Goal: Information Seeking & Learning: Learn about a topic

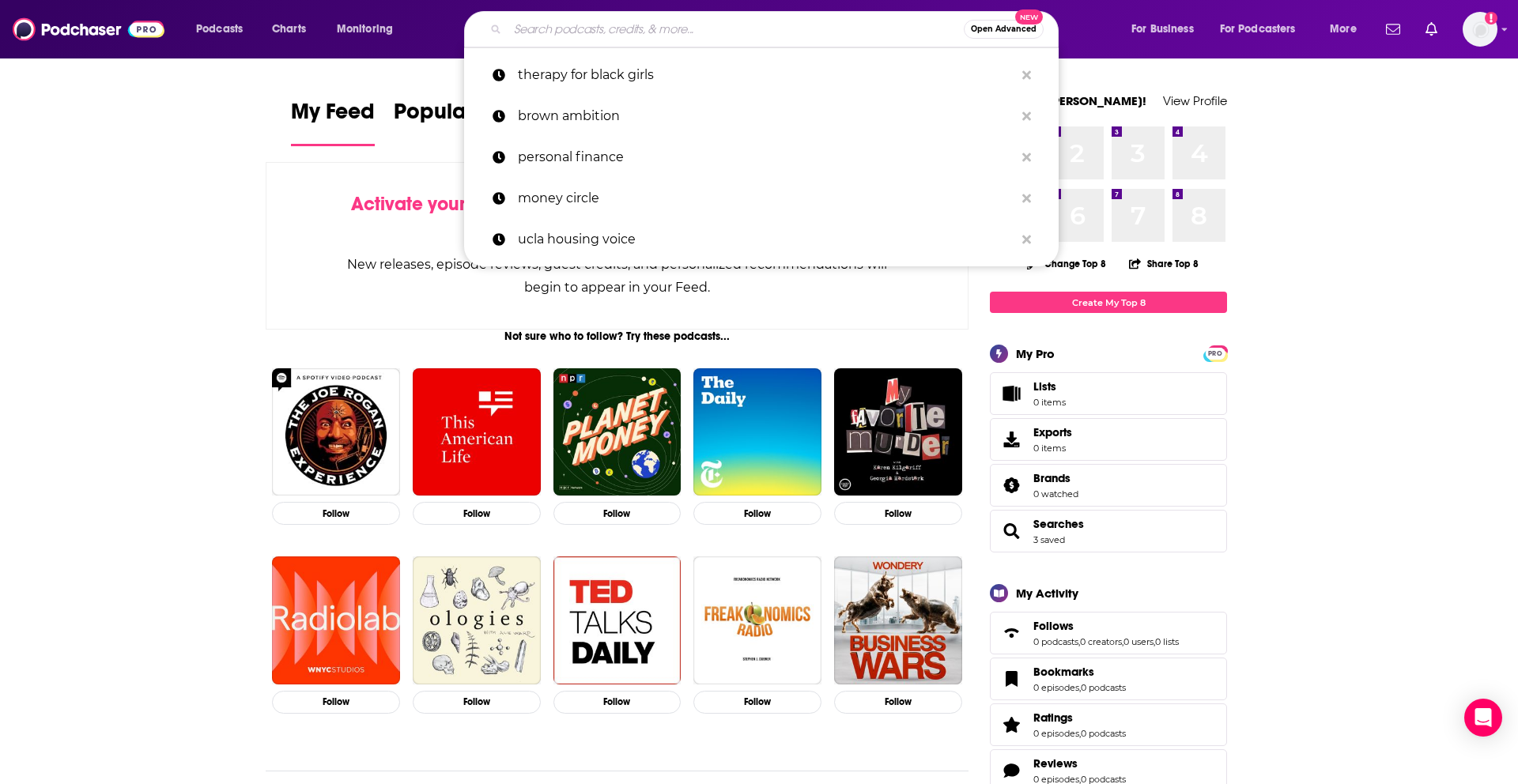
click at [561, 36] on input "Search podcasts, credits, & more..." at bounding box center [735, 28] width 456 height 25
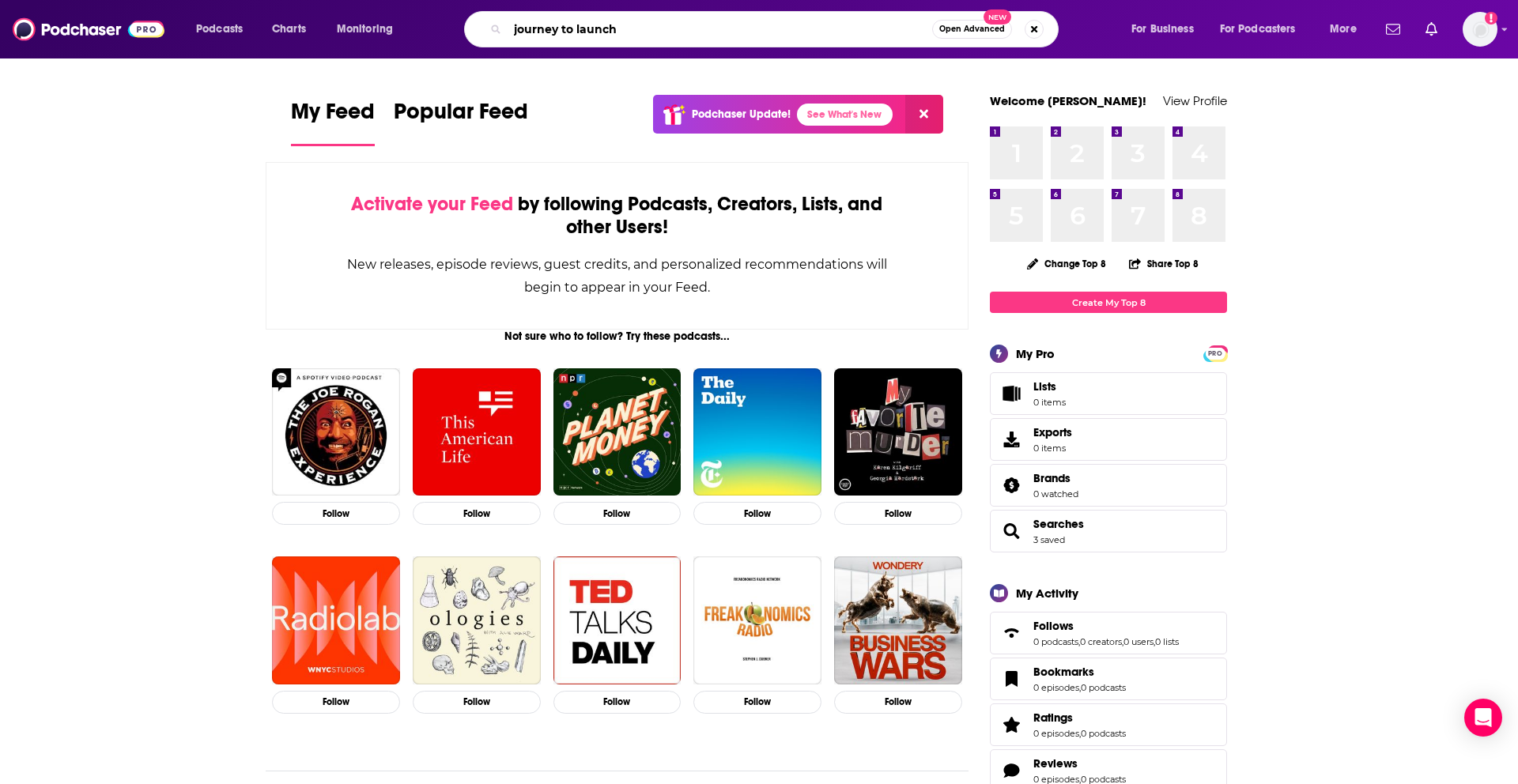
type input "journey to launch"
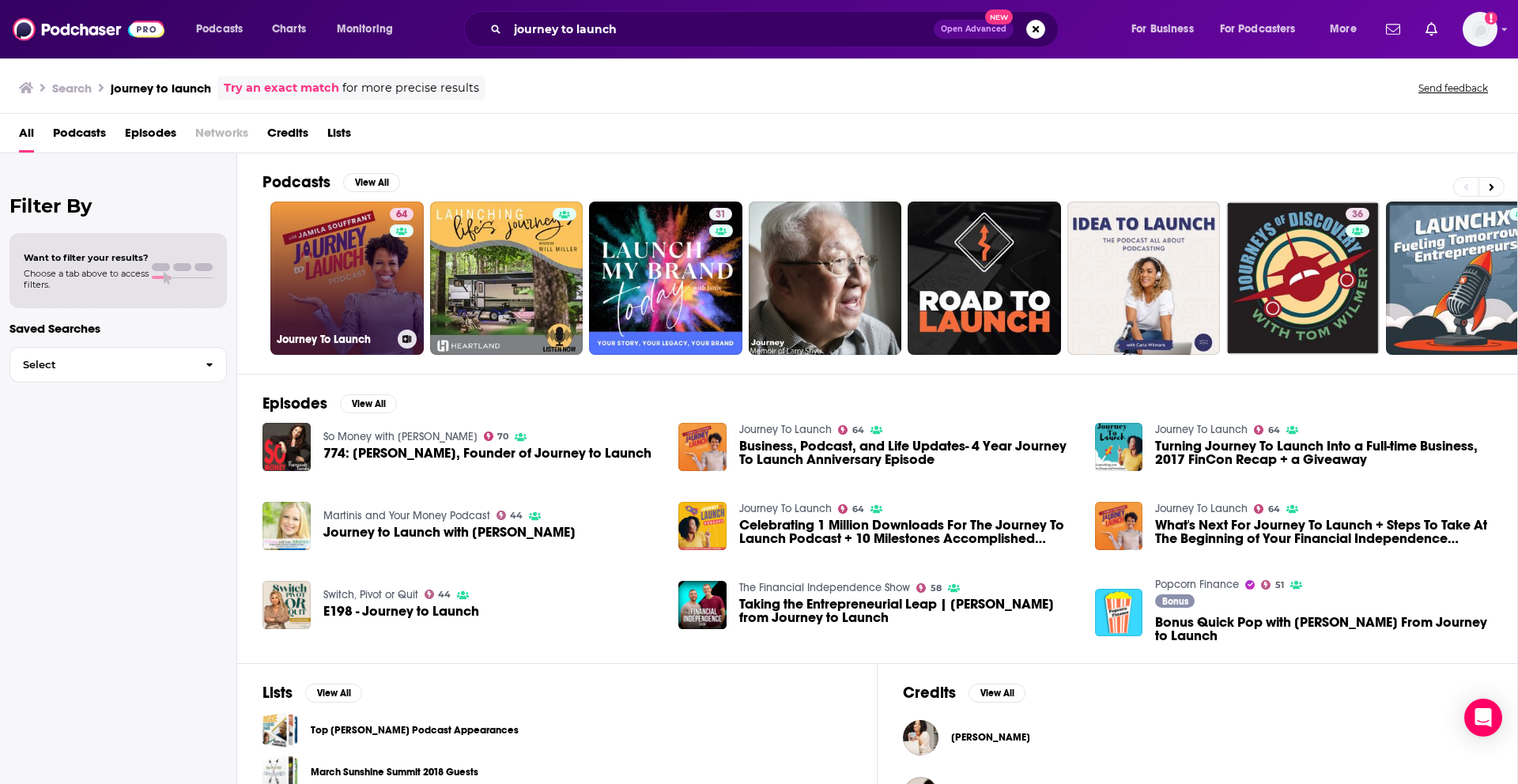
click at [369, 289] on link "64 Journey To Launch" at bounding box center [347, 278] width 154 height 154
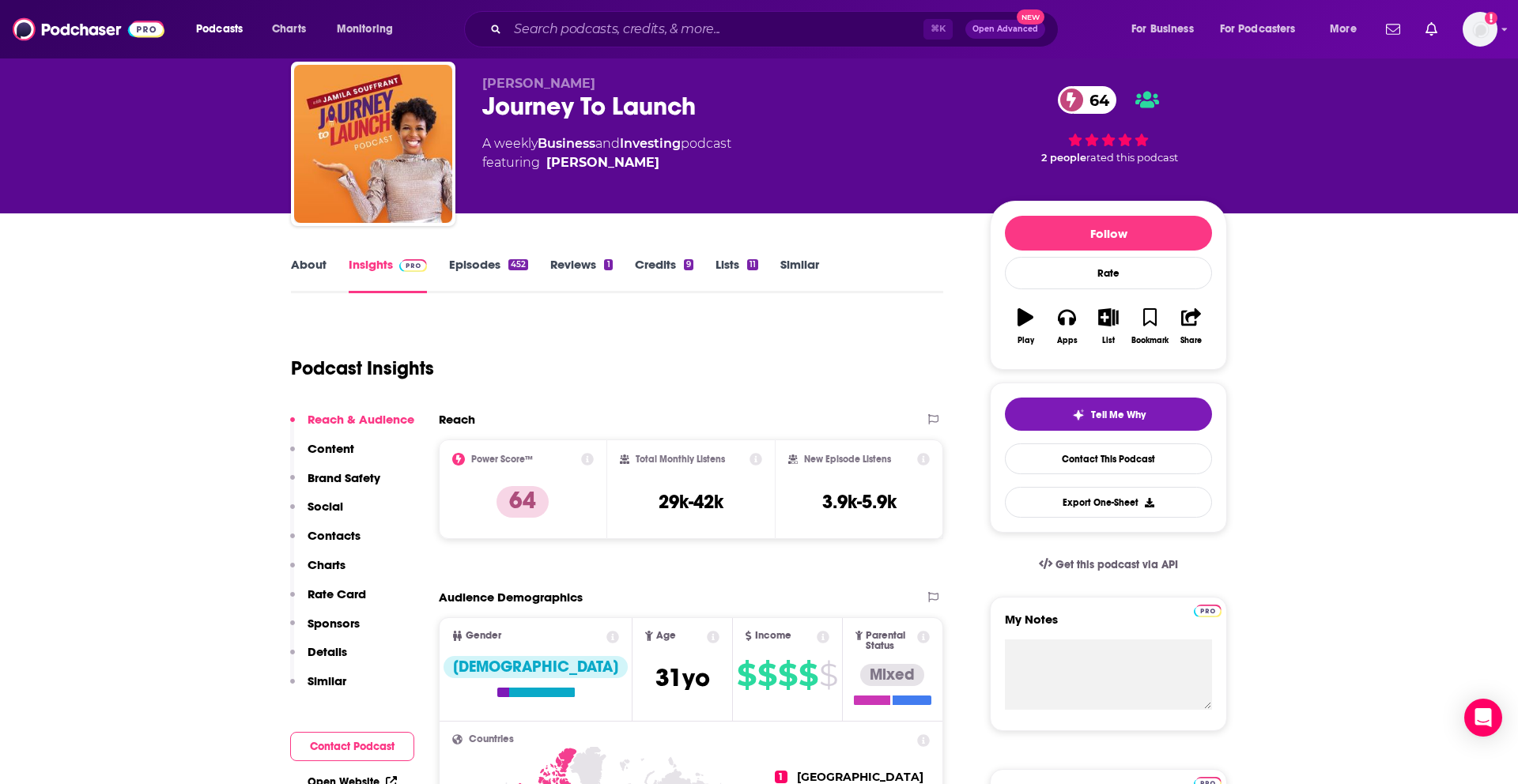
scroll to position [49, 0]
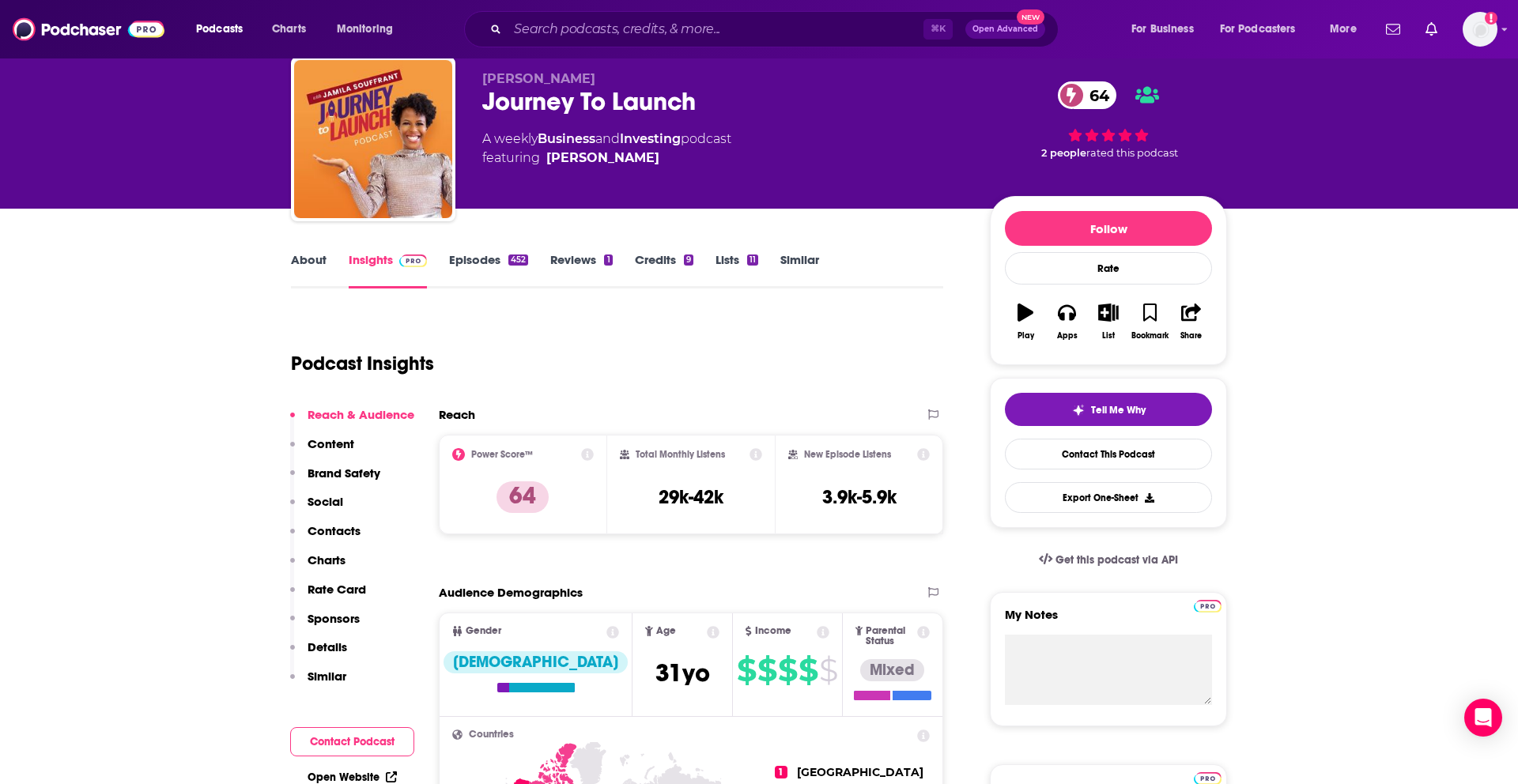
click at [604, 264] on div "1" at bounding box center [608, 260] width 8 height 11
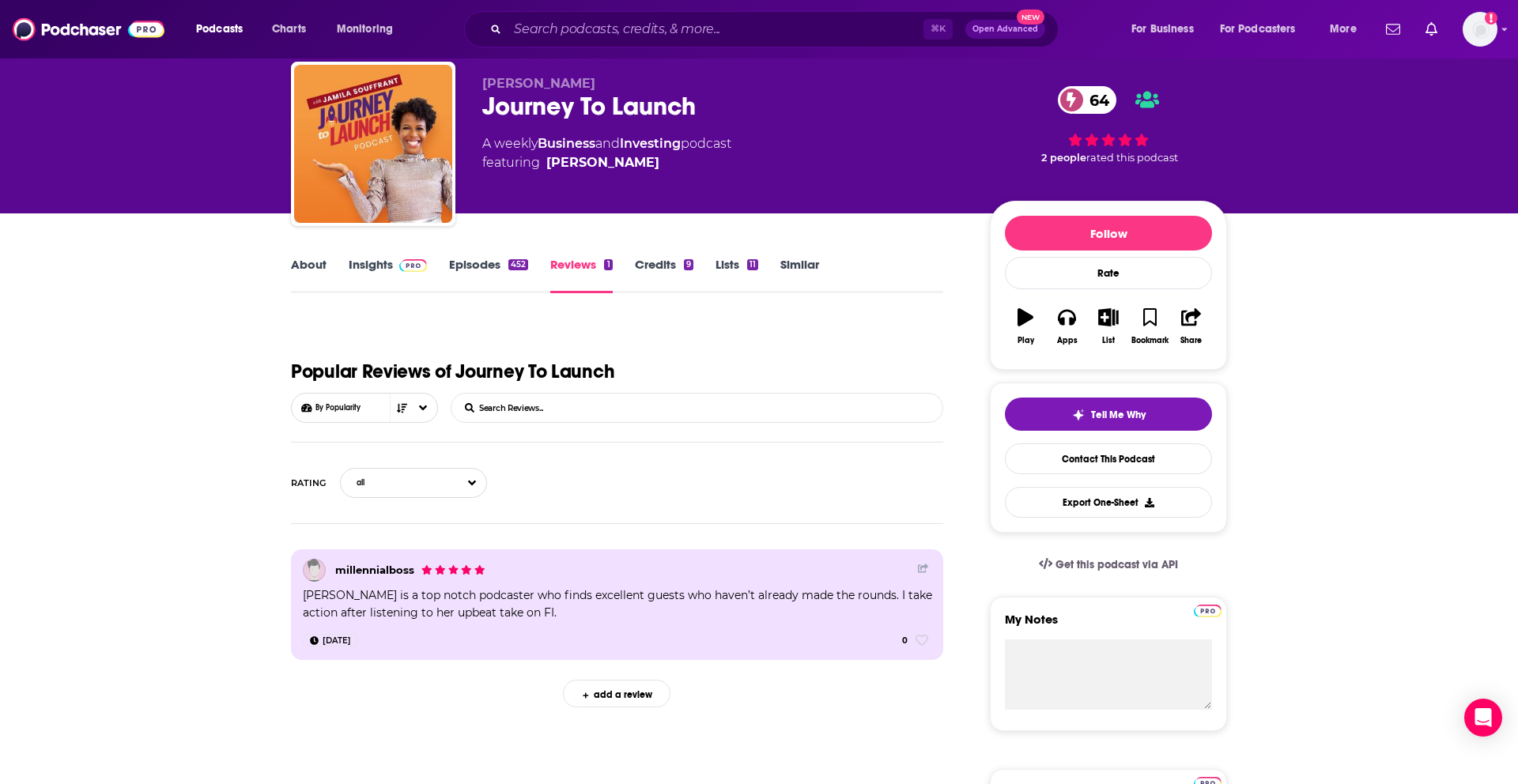
scroll to position [47, 0]
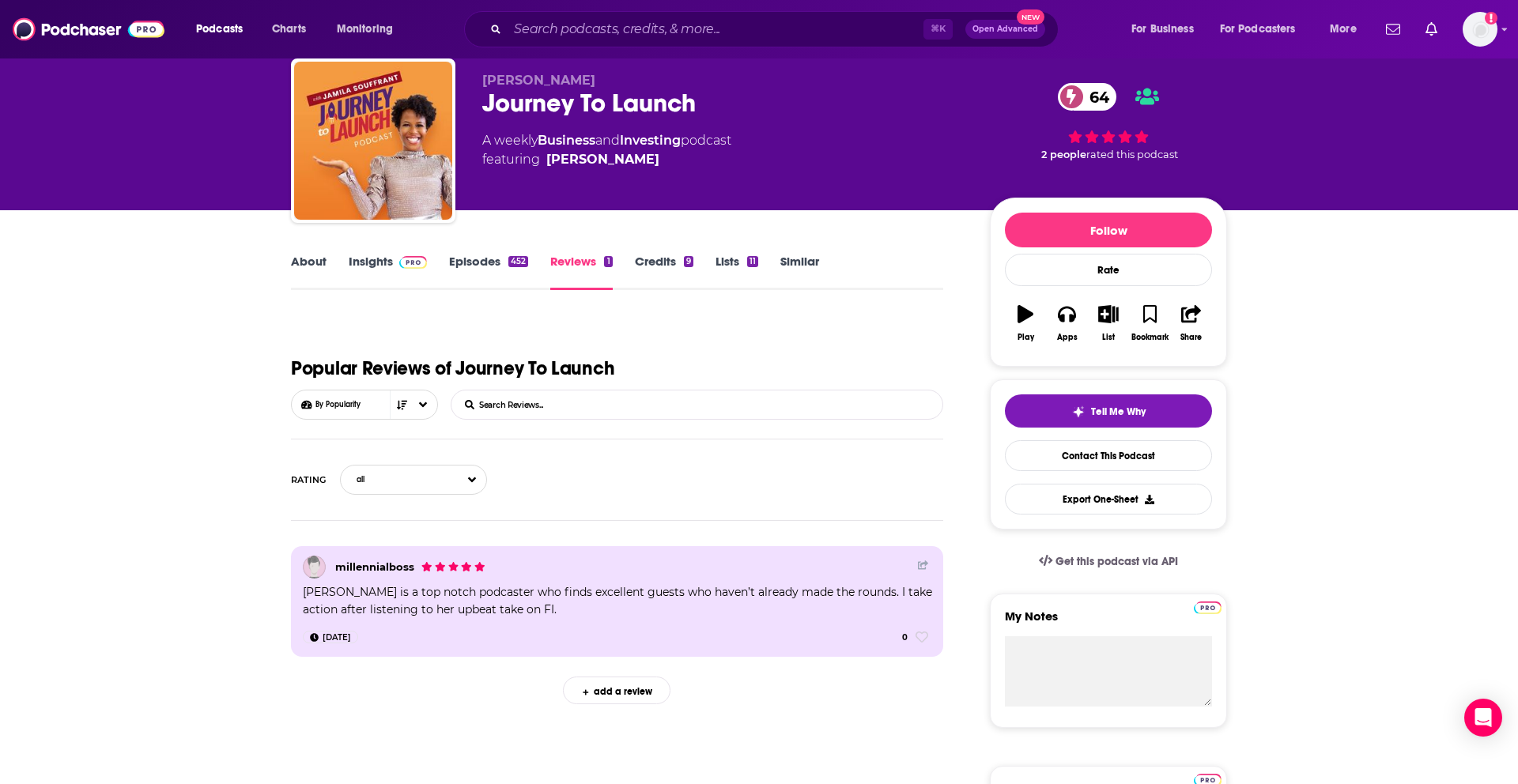
click at [499, 269] on link "Episodes 452" at bounding box center [488, 272] width 79 height 37
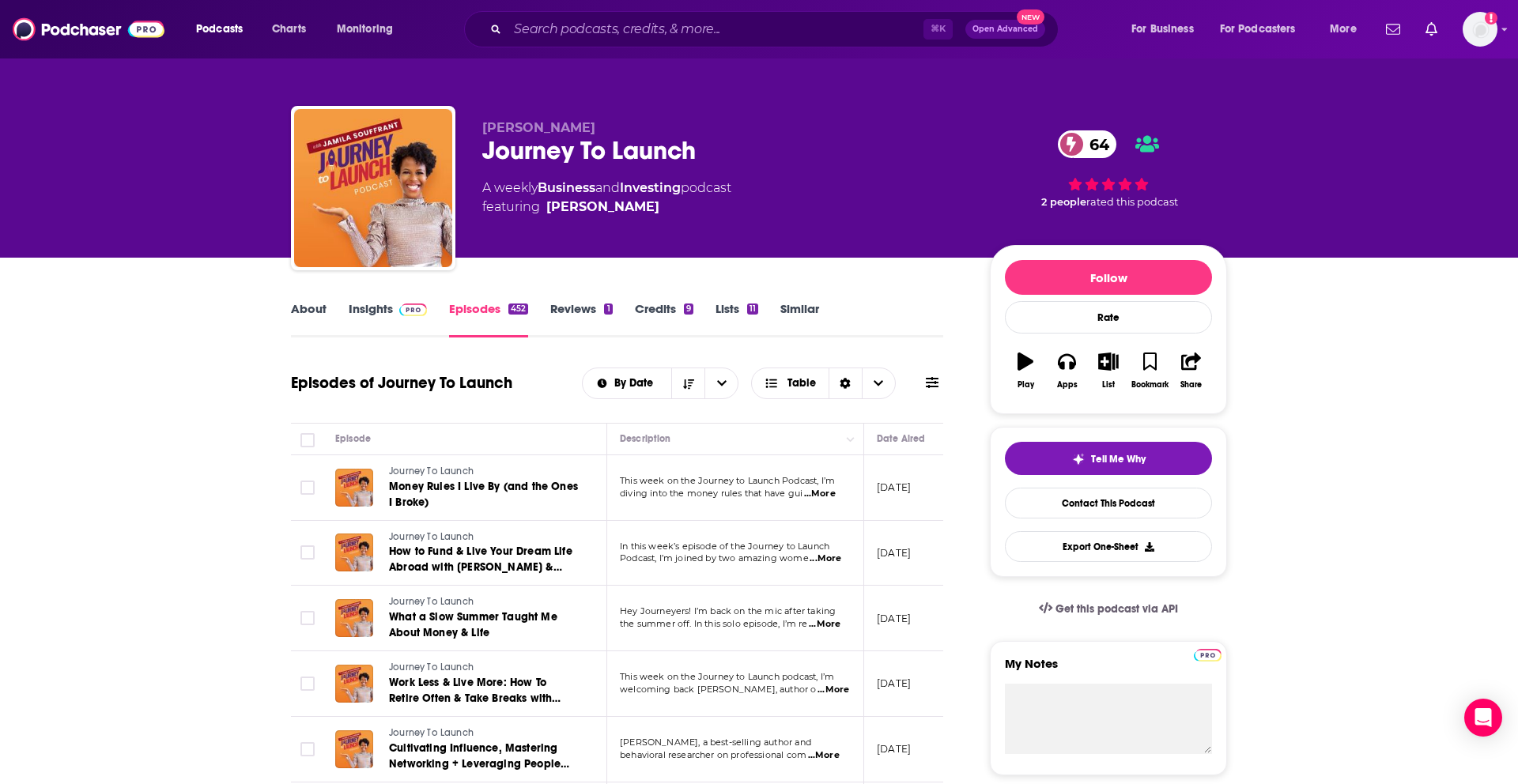
click at [644, 317] on link "Credits 9" at bounding box center [664, 319] width 59 height 37
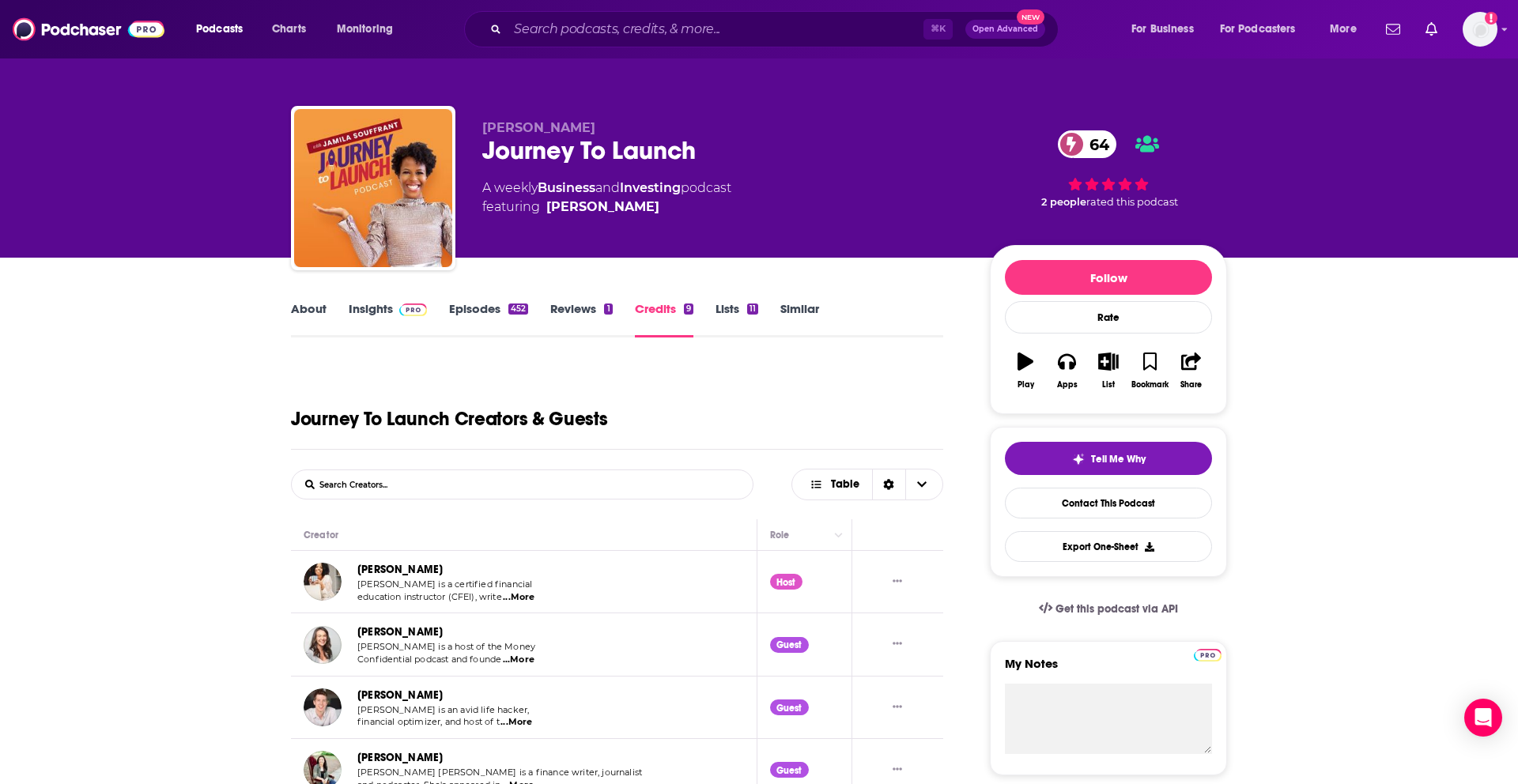
click at [490, 316] on link "Episodes 452" at bounding box center [488, 319] width 79 height 37
